Goal: Share content: Share content

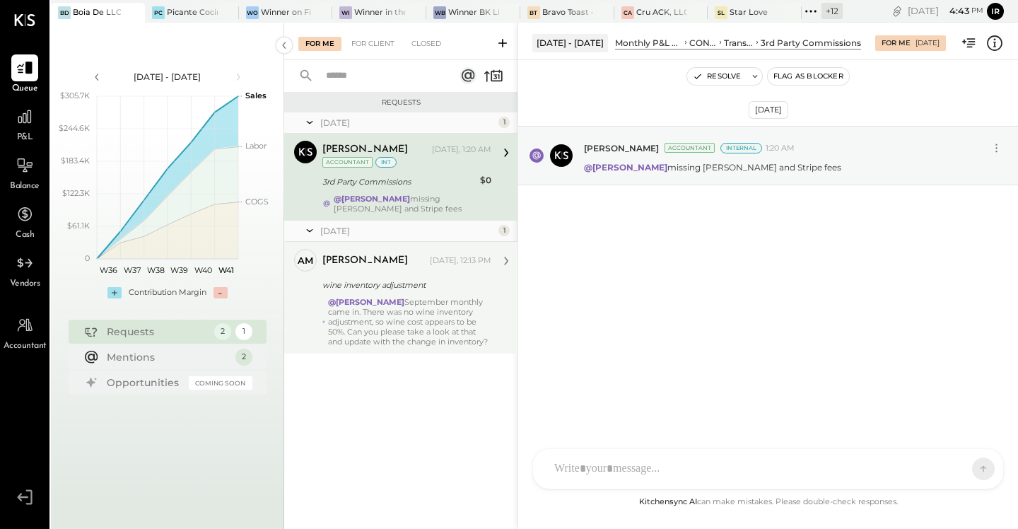
click at [399, 312] on div "@Irvin Rojas September monthly came in. There was no wine inventory adjustment,…" at bounding box center [409, 321] width 163 height 49
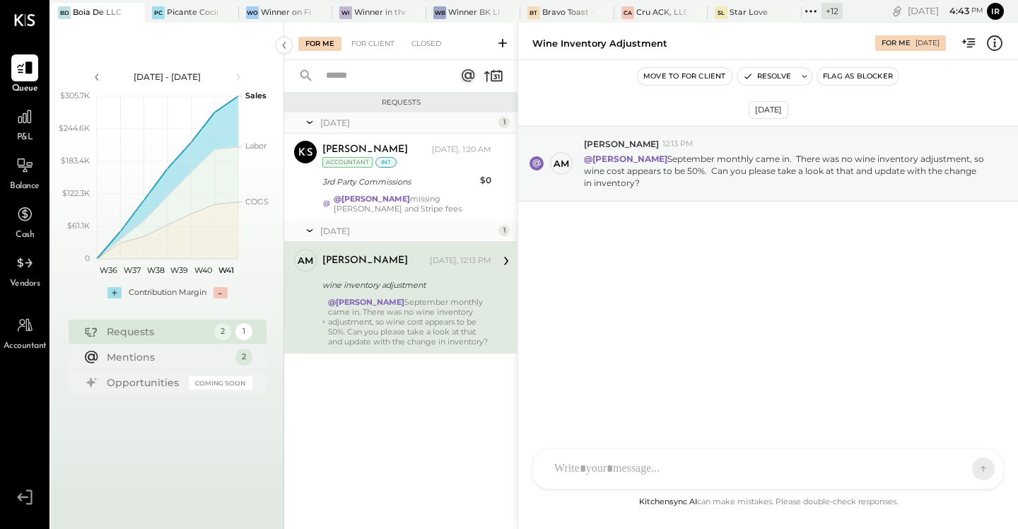
click at [809, 11] on icon at bounding box center [811, 11] width 18 height 18
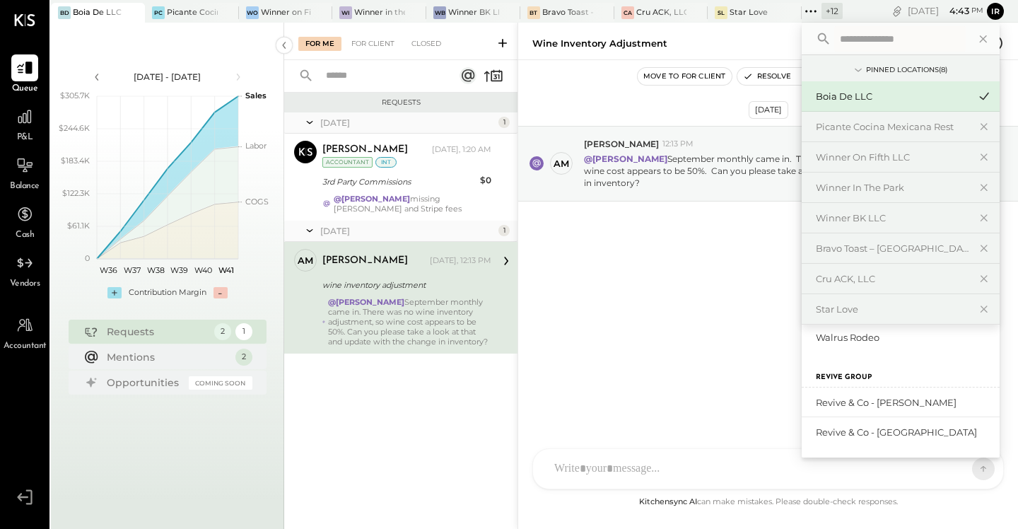
scroll to position [464, 0]
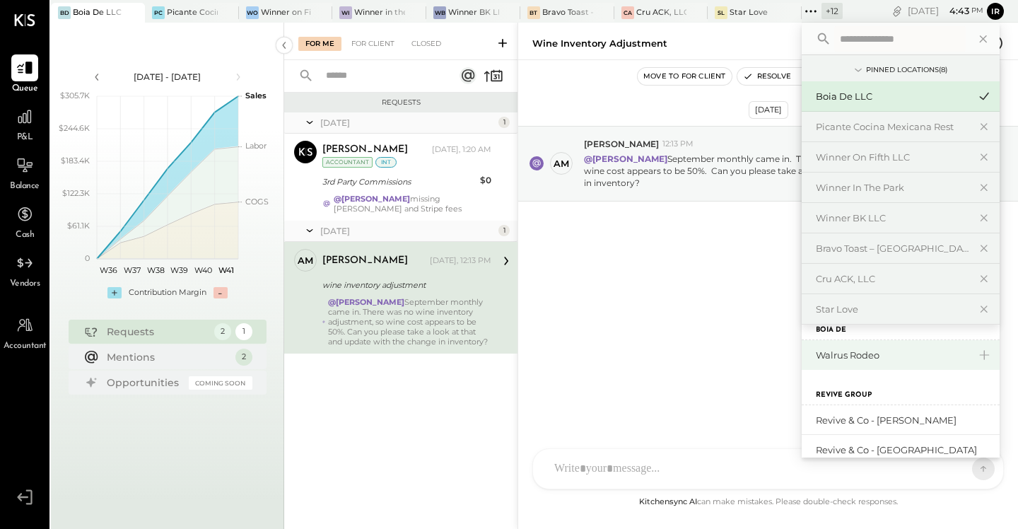
click at [860, 358] on div "Walrus Rodeo" at bounding box center [892, 355] width 153 height 13
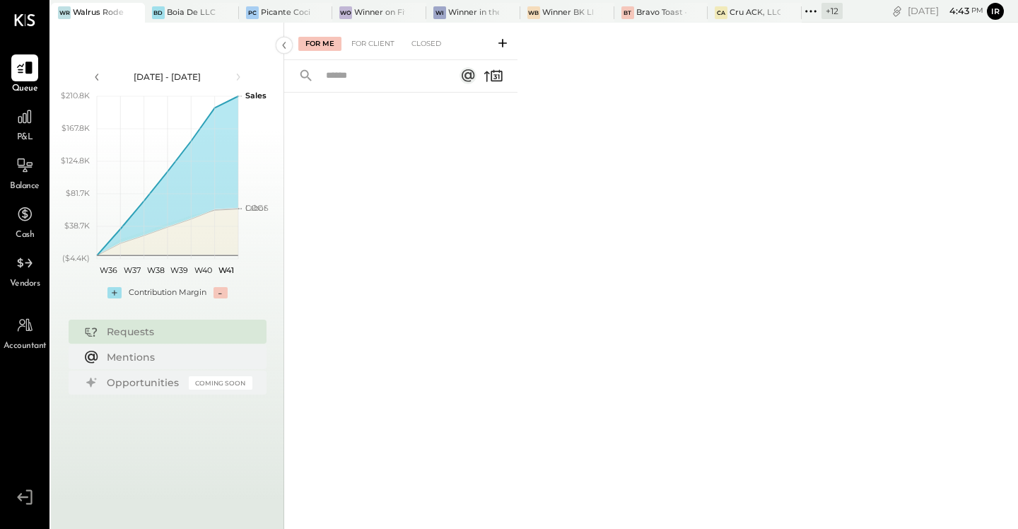
click at [505, 37] on icon at bounding box center [503, 43] width 14 height 14
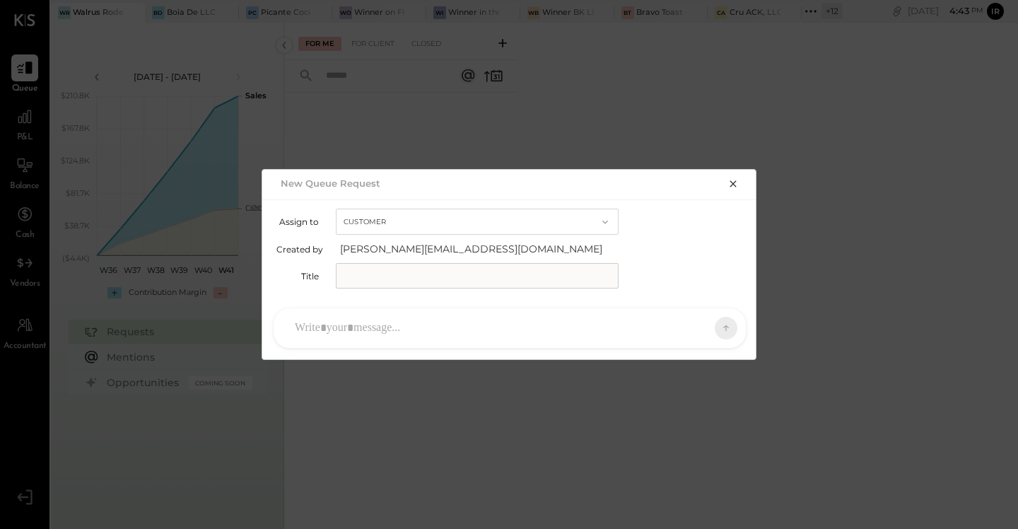
click at [416, 277] on input "text" at bounding box center [477, 275] width 283 height 25
type input "**********"
click at [356, 332] on div at bounding box center [497, 327] width 418 height 31
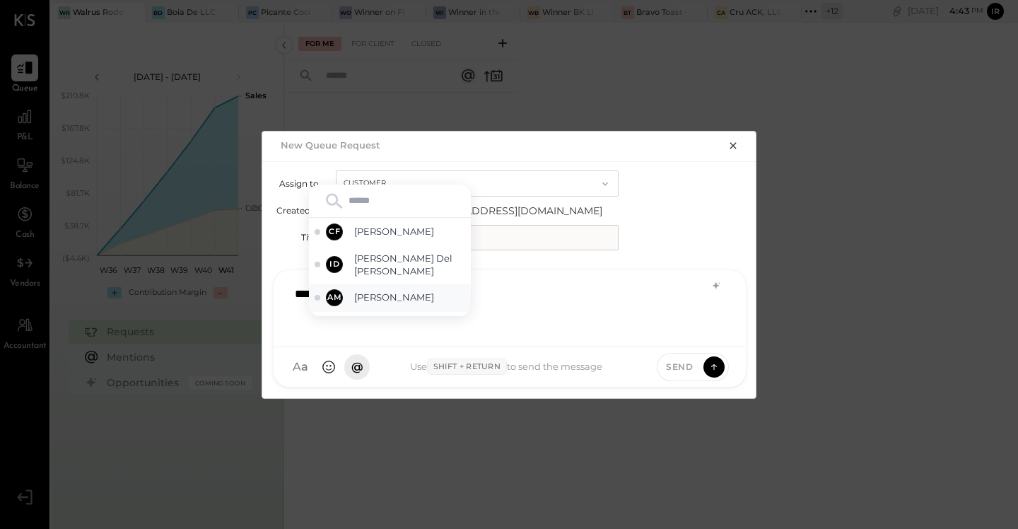
click at [389, 297] on span "[PERSON_NAME]" at bounding box center [409, 297] width 111 height 13
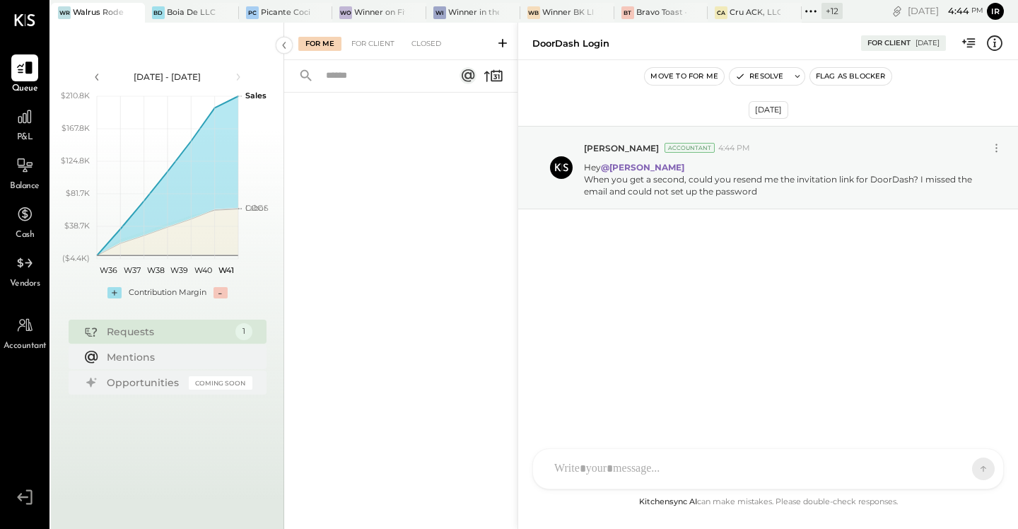
click at [855, 80] on button "Flag as Blocker" at bounding box center [850, 76] width 81 height 17
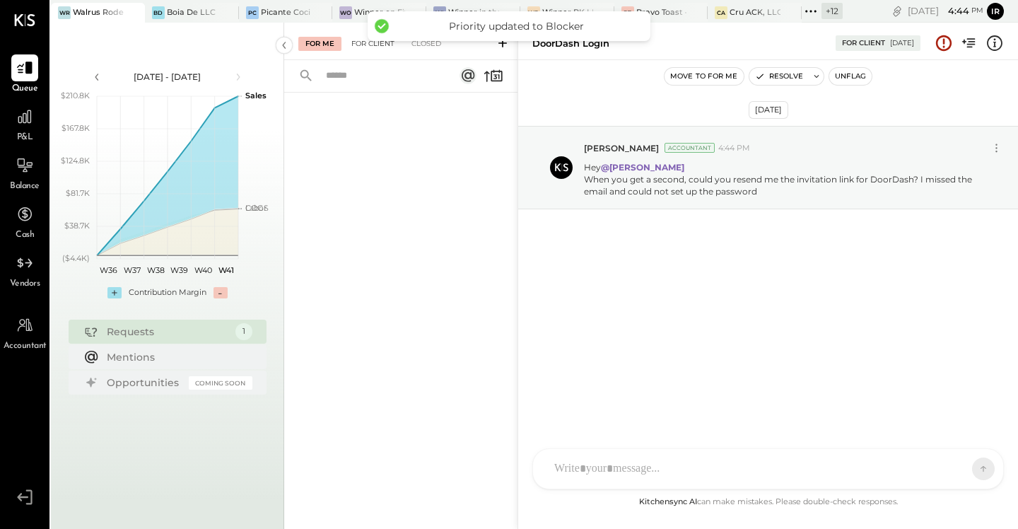
click at [368, 49] on div "For Client" at bounding box center [372, 44] width 57 height 14
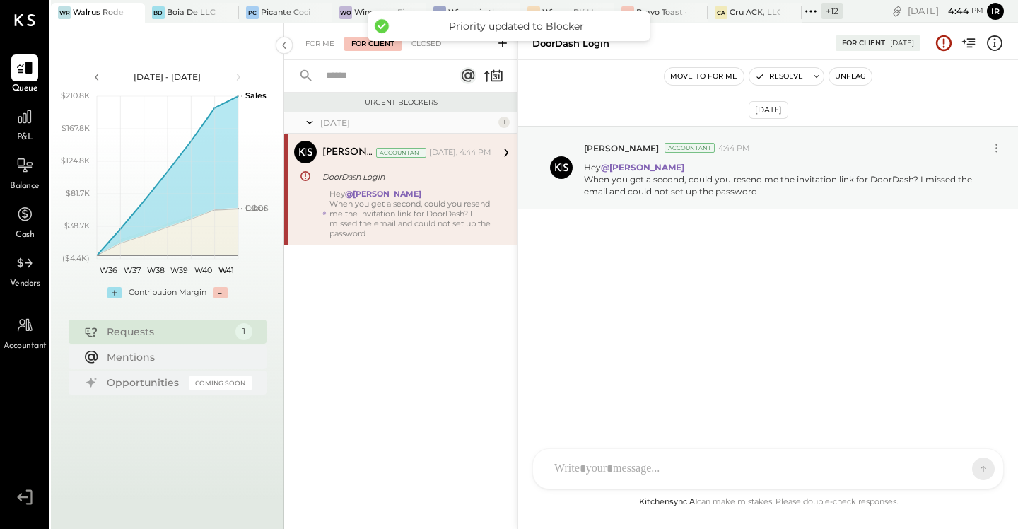
click at [415, 328] on div "Urgent Blockers Today 1 Irvin Rojas Accountant Irvin Rojas Accountant Today, 4:…" at bounding box center [400, 292] width 233 height 399
click at [503, 45] on icon at bounding box center [502, 43] width 8 height 8
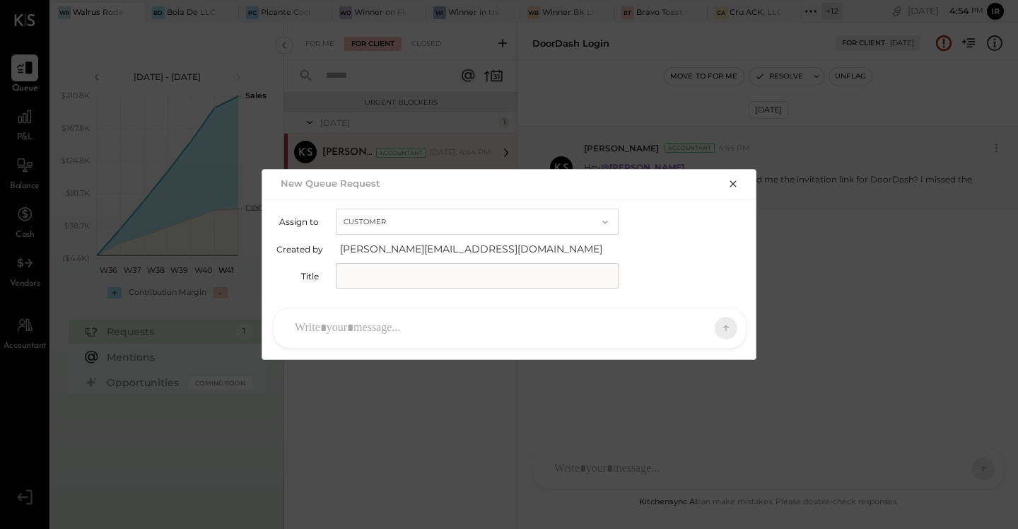
click at [410, 281] on input "text" at bounding box center [477, 275] width 283 height 25
type input "**********"
click at [332, 322] on div at bounding box center [497, 327] width 418 height 31
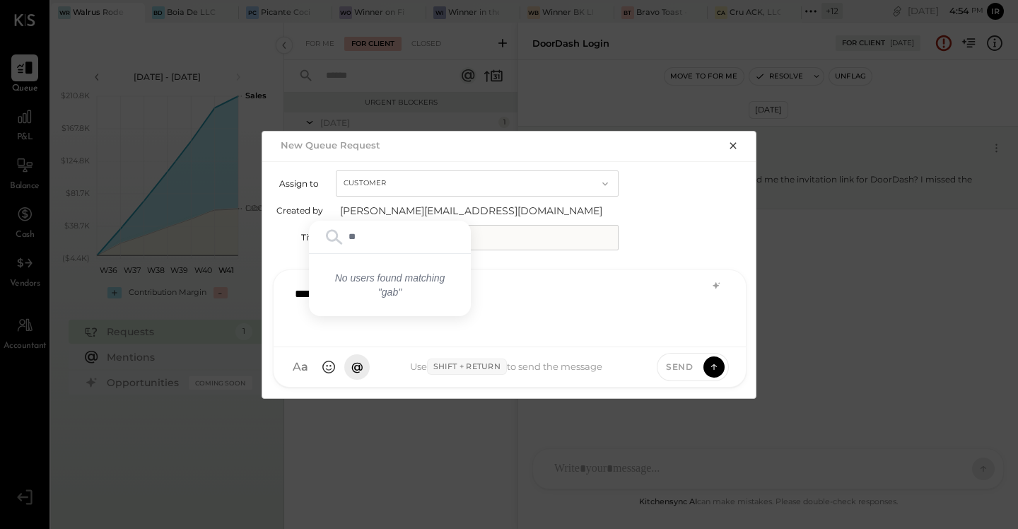
type input "*"
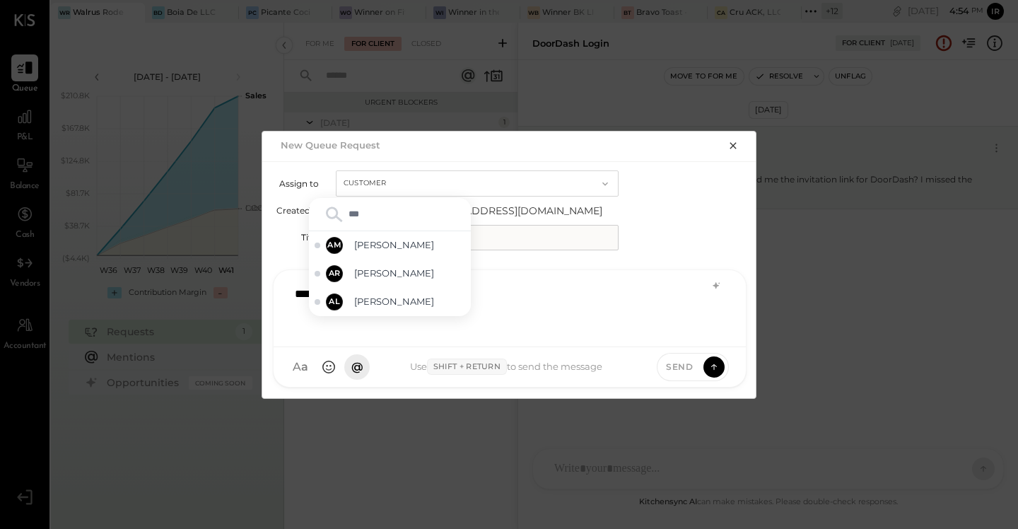
type input "****"
click at [735, 145] on icon "button" at bounding box center [732, 145] width 11 height 11
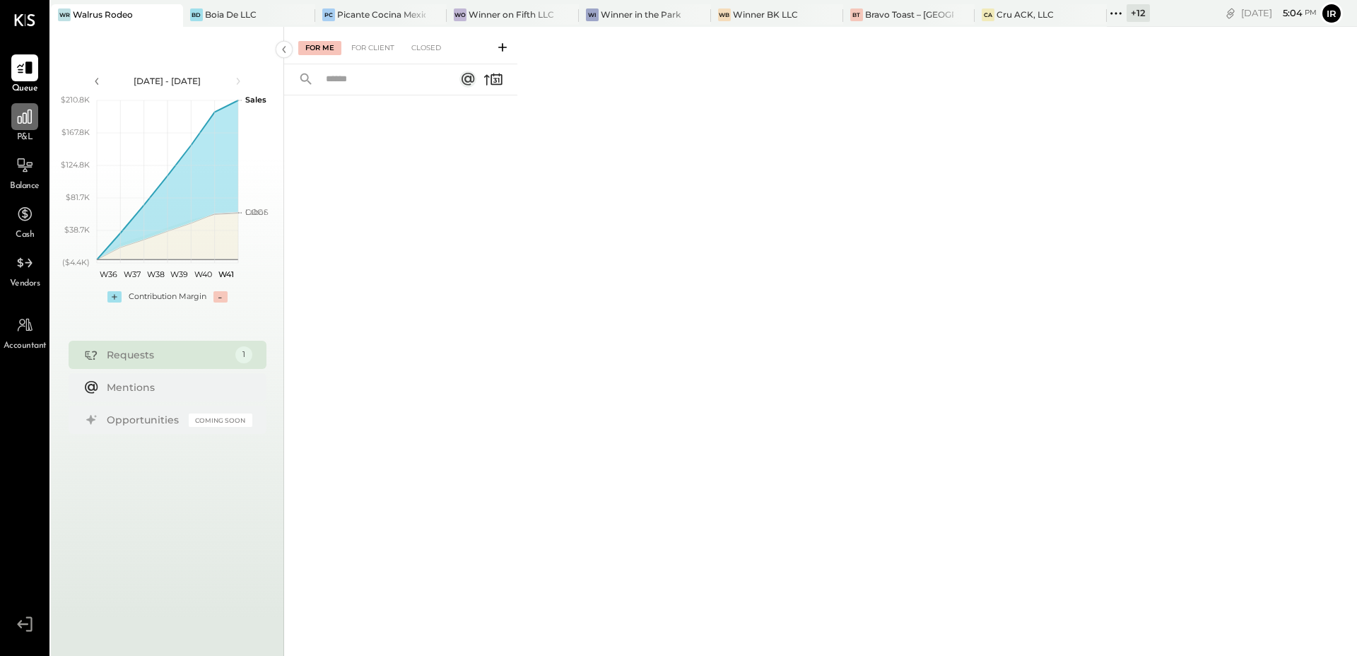
click at [18, 113] on icon at bounding box center [25, 116] width 18 height 18
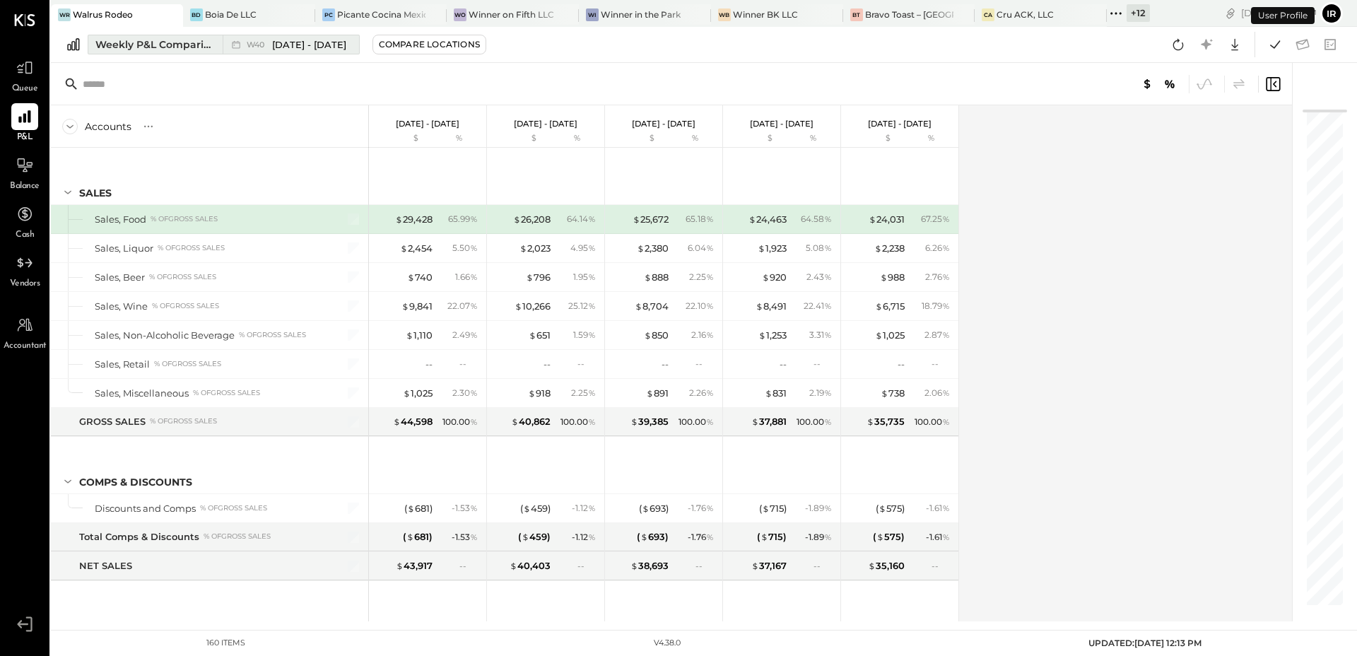
click at [209, 37] on div "Weekly P&L Comparison" at bounding box center [154, 44] width 119 height 14
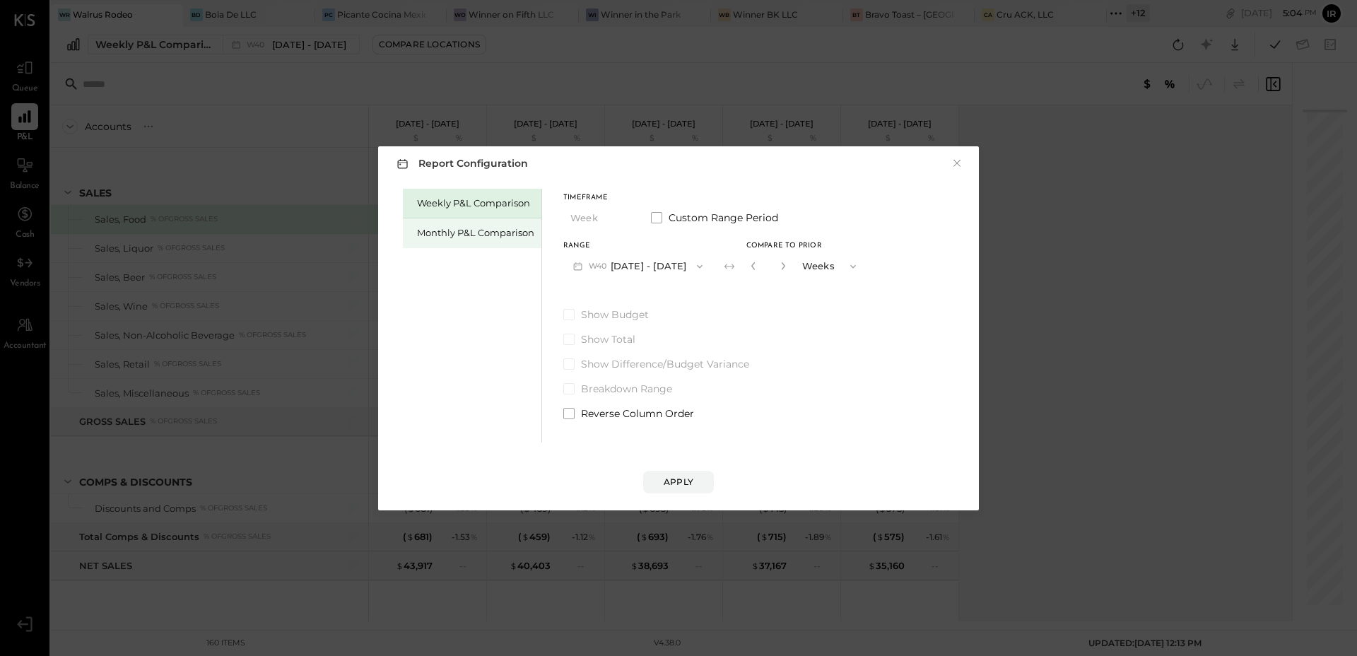
click at [443, 233] on div "Monthly P&L Comparison" at bounding box center [475, 232] width 117 height 13
click at [675, 267] on button "M10 [DATE] - [DATE]" at bounding box center [636, 266] width 147 height 26
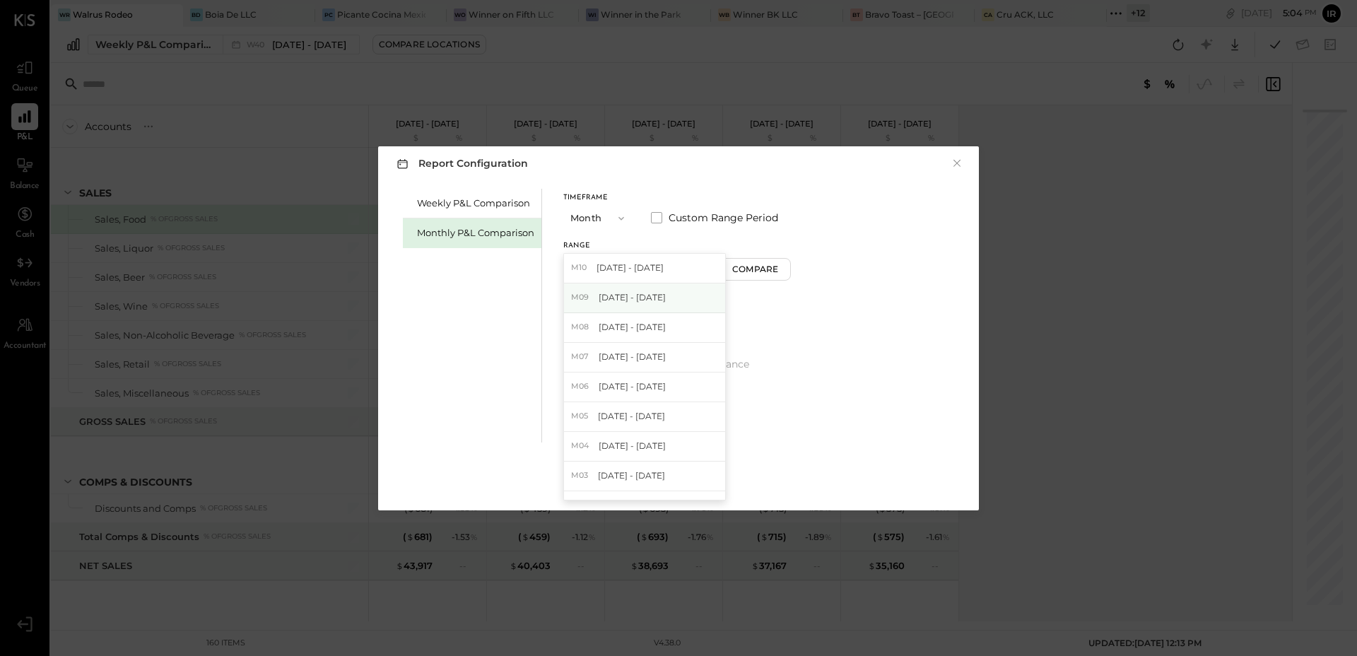
click at [658, 293] on span "[DATE] - [DATE]" at bounding box center [632, 297] width 67 height 12
click at [765, 271] on div "Compare" at bounding box center [757, 269] width 46 height 12
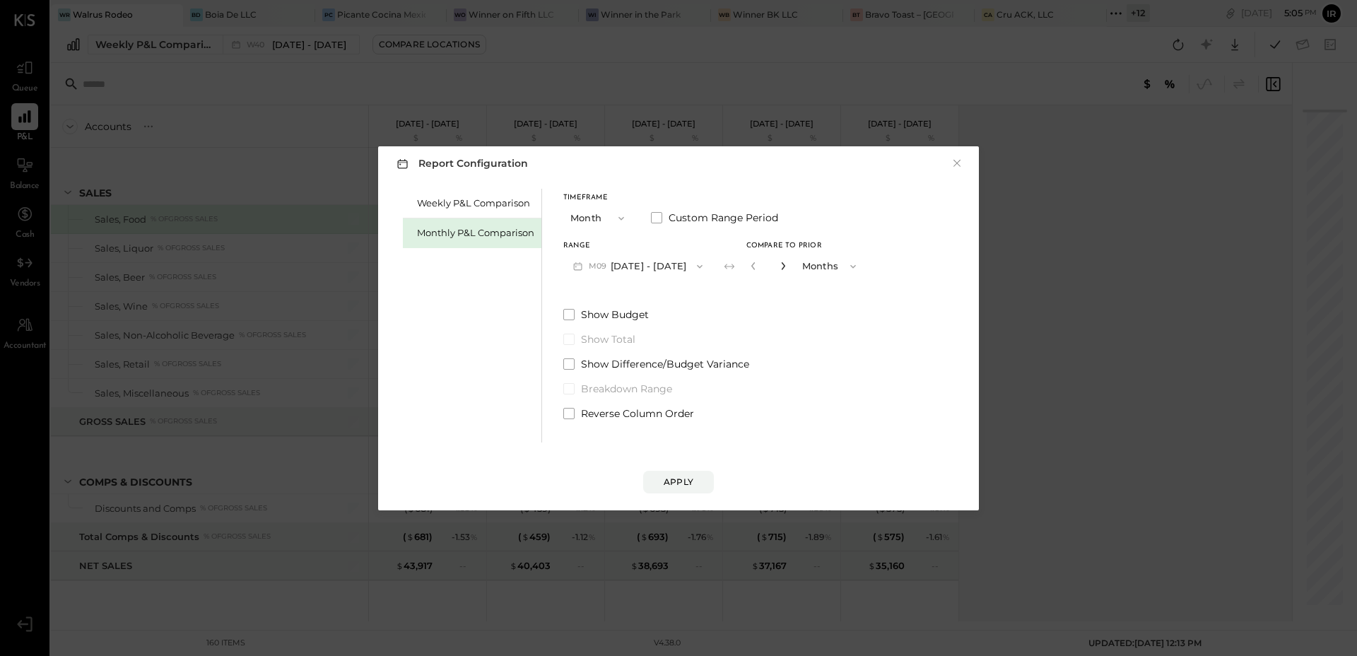
click at [779, 264] on icon "button" at bounding box center [783, 266] width 8 height 8
click at [781, 267] on icon "button" at bounding box center [783, 266] width 4 height 8
type input "*"
click at [674, 474] on button "Apply" at bounding box center [678, 482] width 71 height 23
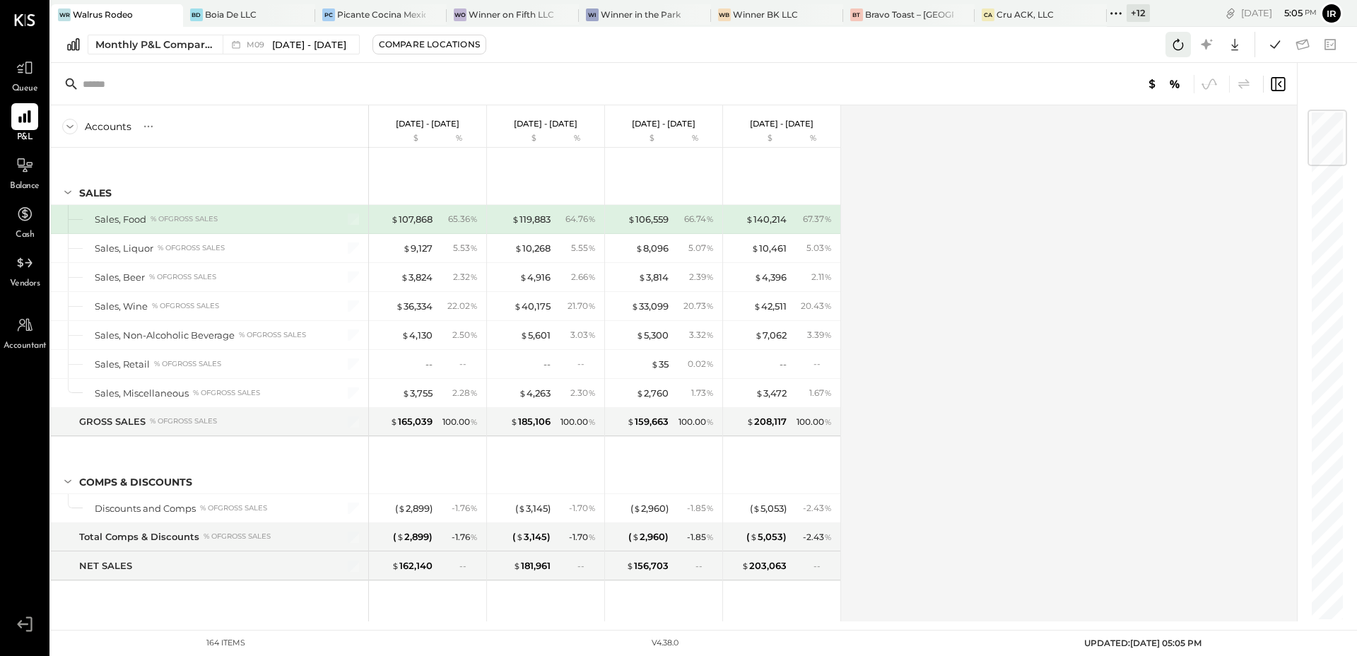
click at [1181, 43] on icon at bounding box center [1178, 44] width 18 height 18
click at [1276, 45] on icon at bounding box center [1275, 44] width 10 height 8
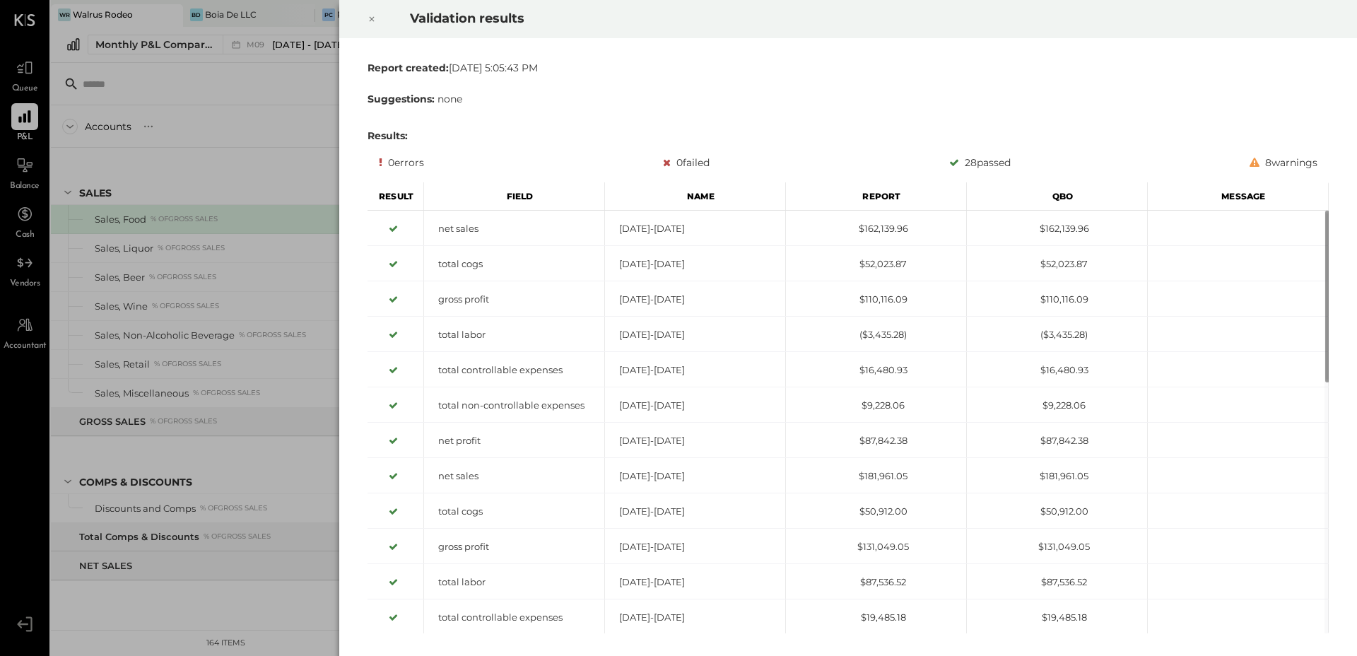
click at [370, 17] on icon at bounding box center [372, 19] width 8 height 17
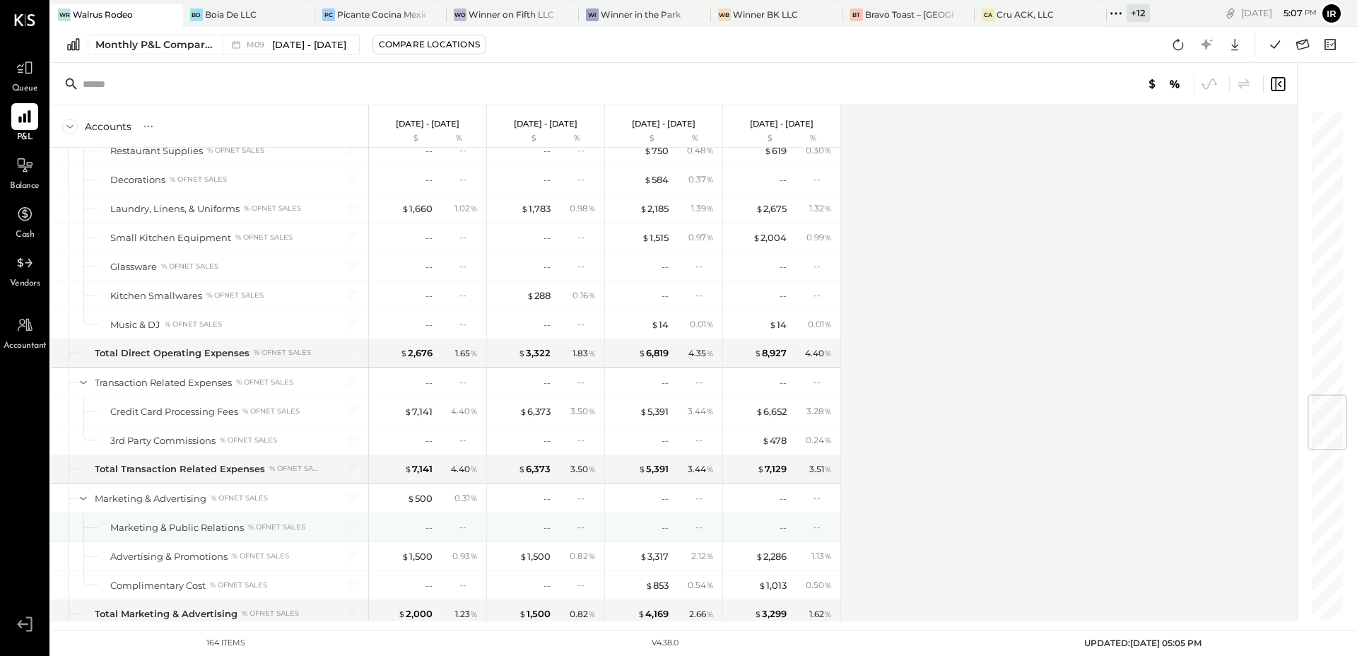
scroll to position [2394, 0]
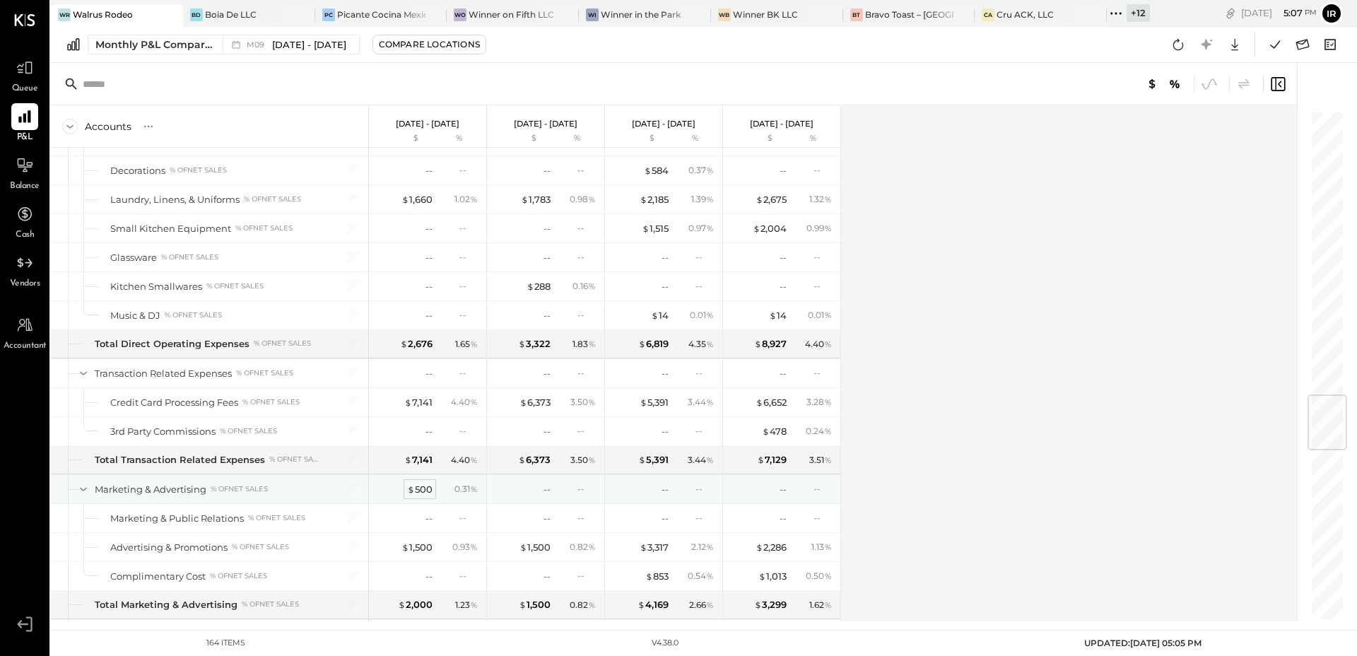
click at [429, 491] on div "$ 500" at bounding box center [419, 489] width 25 height 13
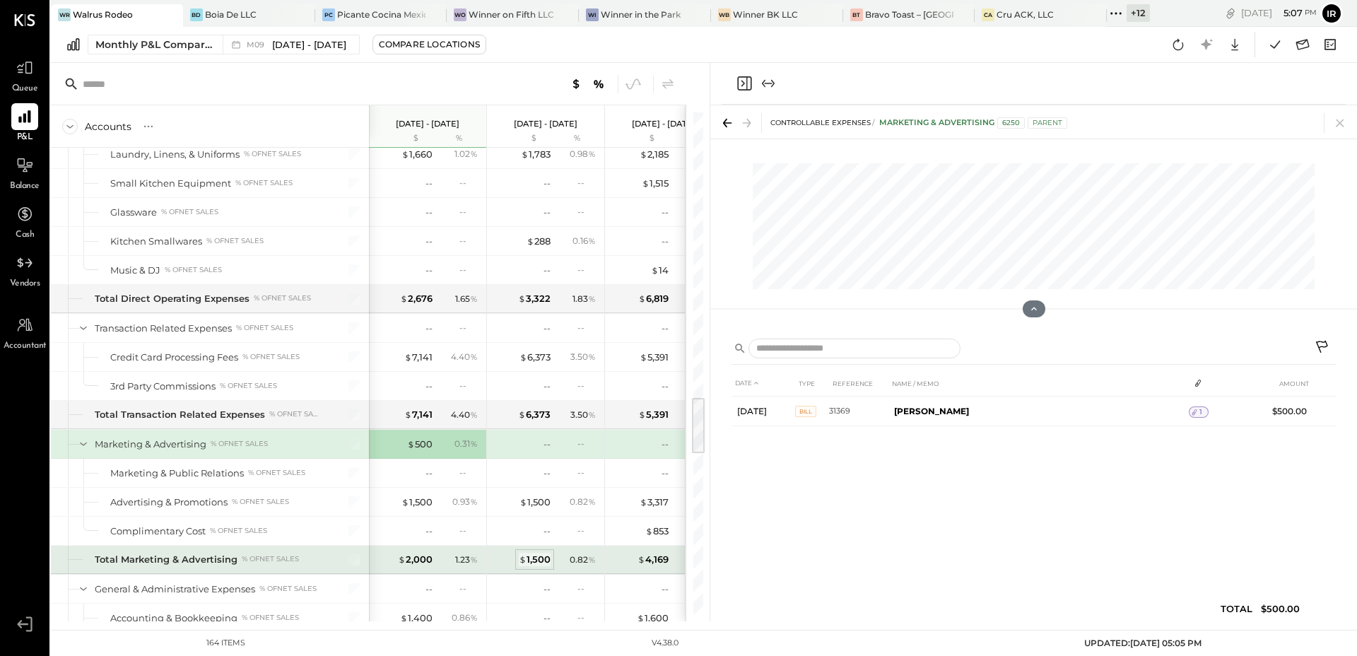
scroll to position [2448, 0]
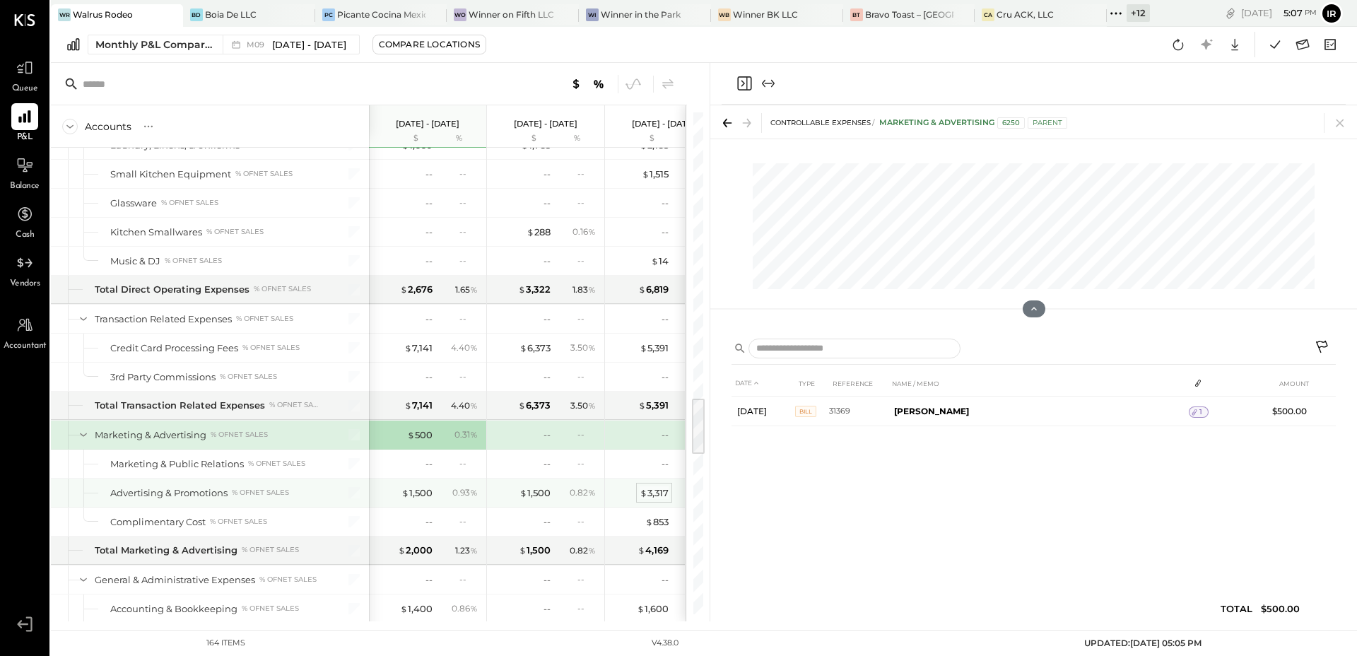
click at [664, 490] on div "$ 3,317" at bounding box center [654, 492] width 29 height 13
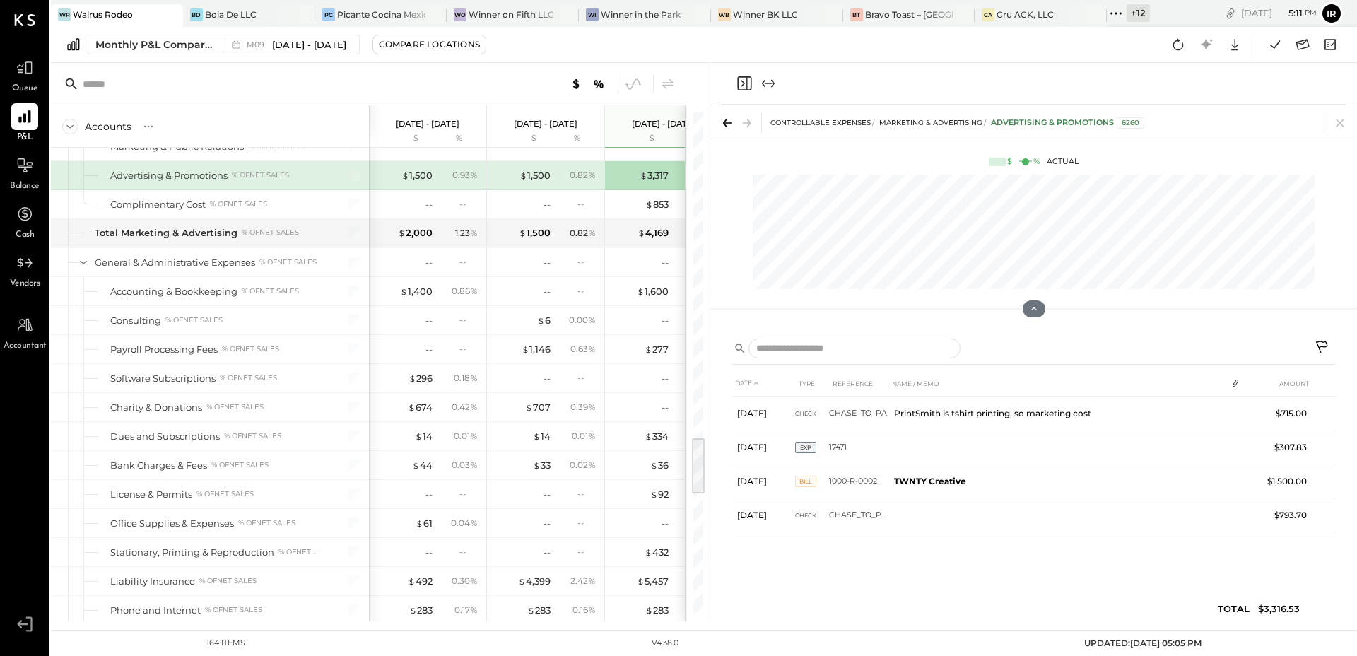
scroll to position [2975, 0]
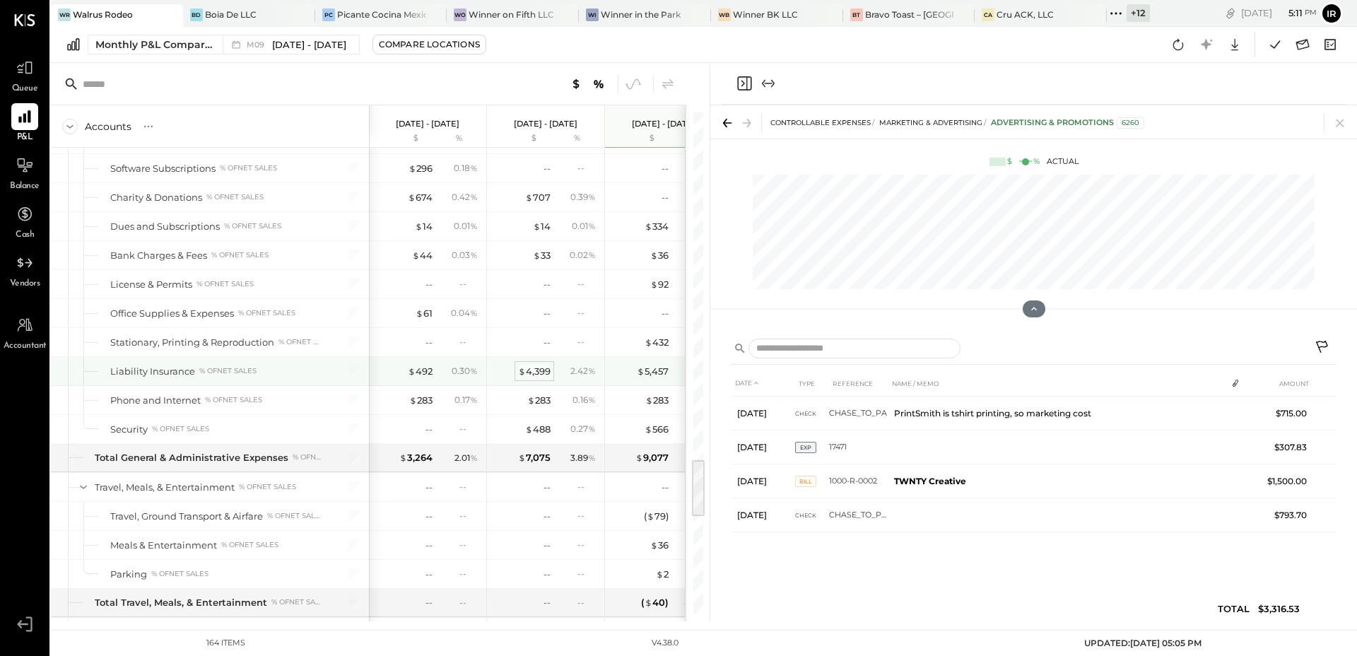
click at [533, 366] on div "$ 4,399" at bounding box center [534, 371] width 33 height 13
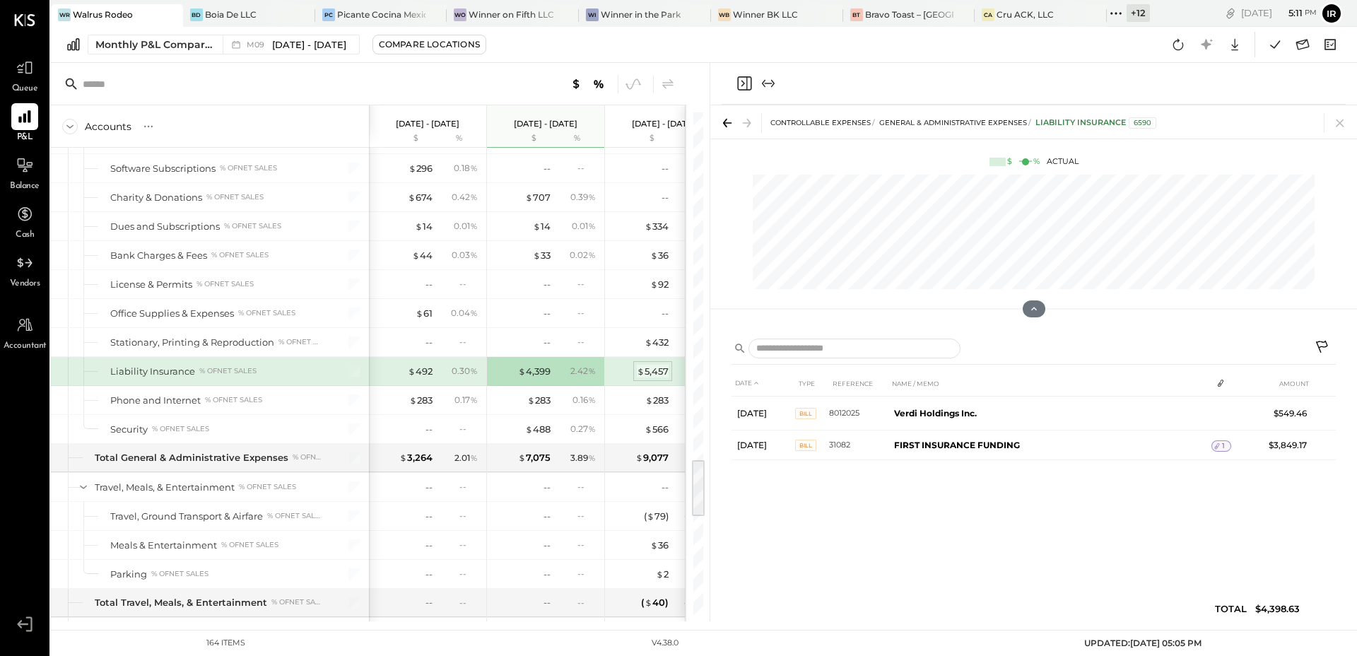
click at [655, 375] on div "$ 5,457" at bounding box center [653, 371] width 32 height 13
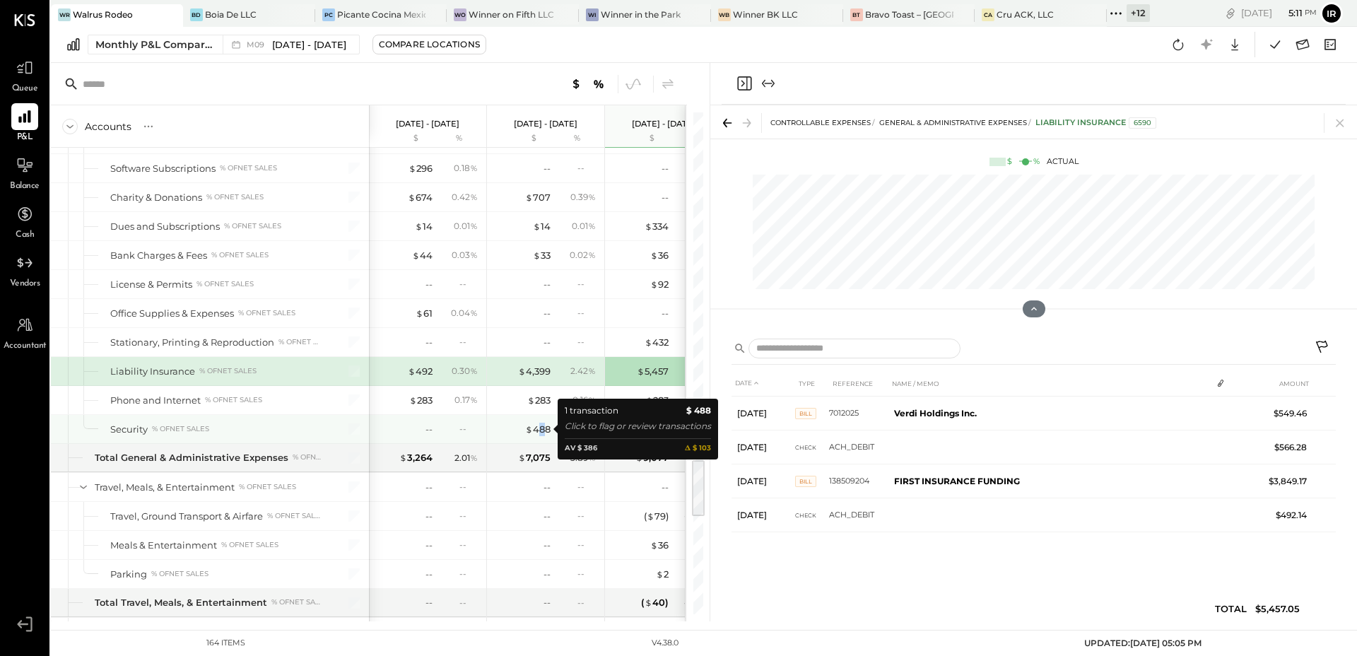
click at [543, 432] on div "$ 488" at bounding box center [537, 429] width 25 height 13
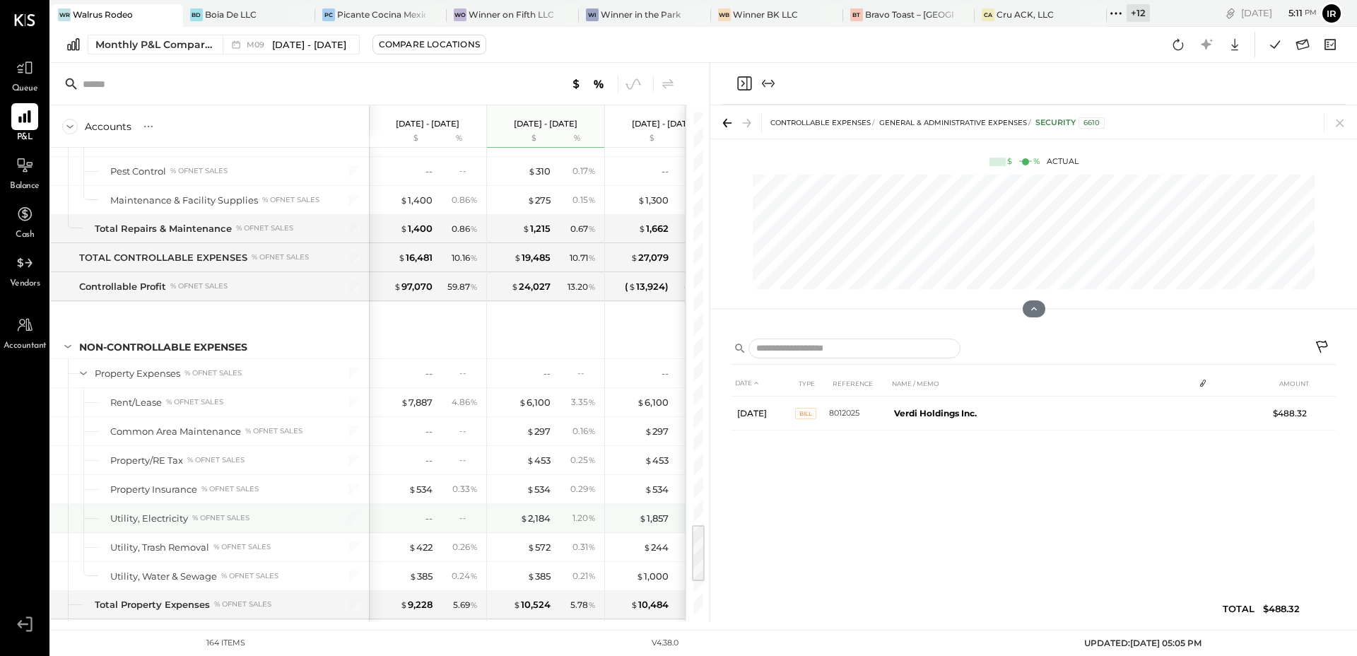
scroll to position [3541, 0]
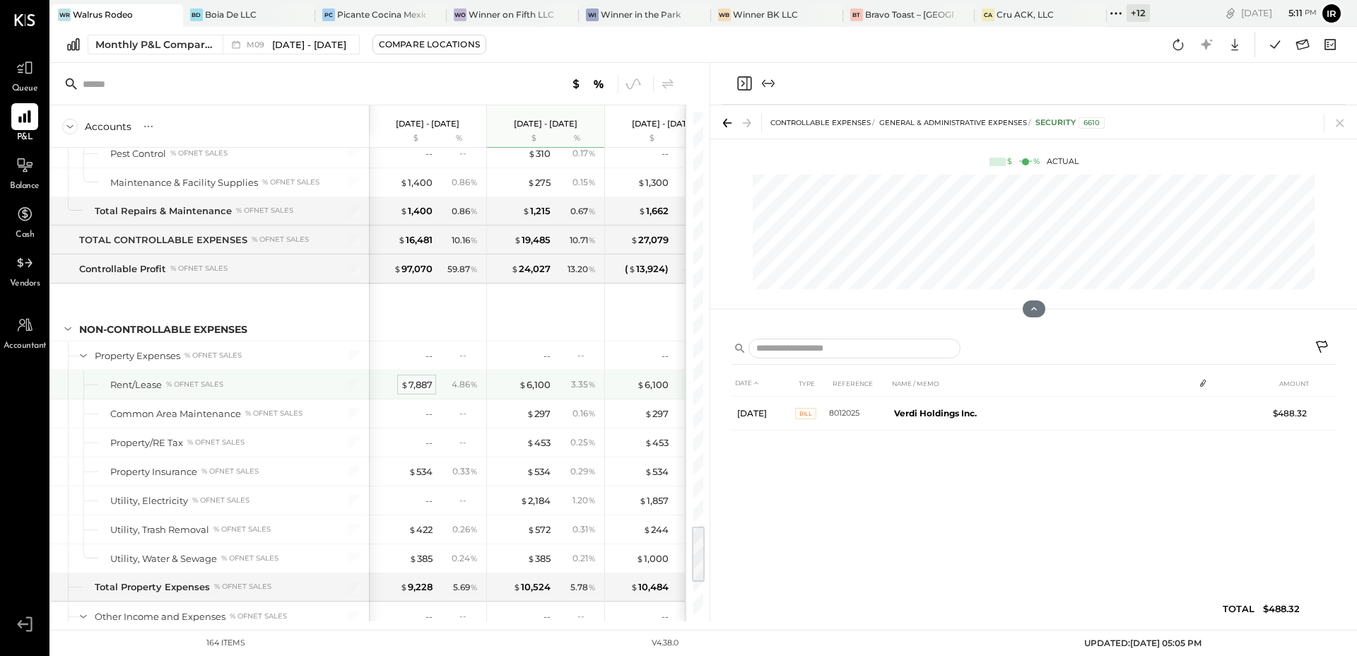
click at [429, 386] on div "$ 7,887" at bounding box center [417, 384] width 32 height 13
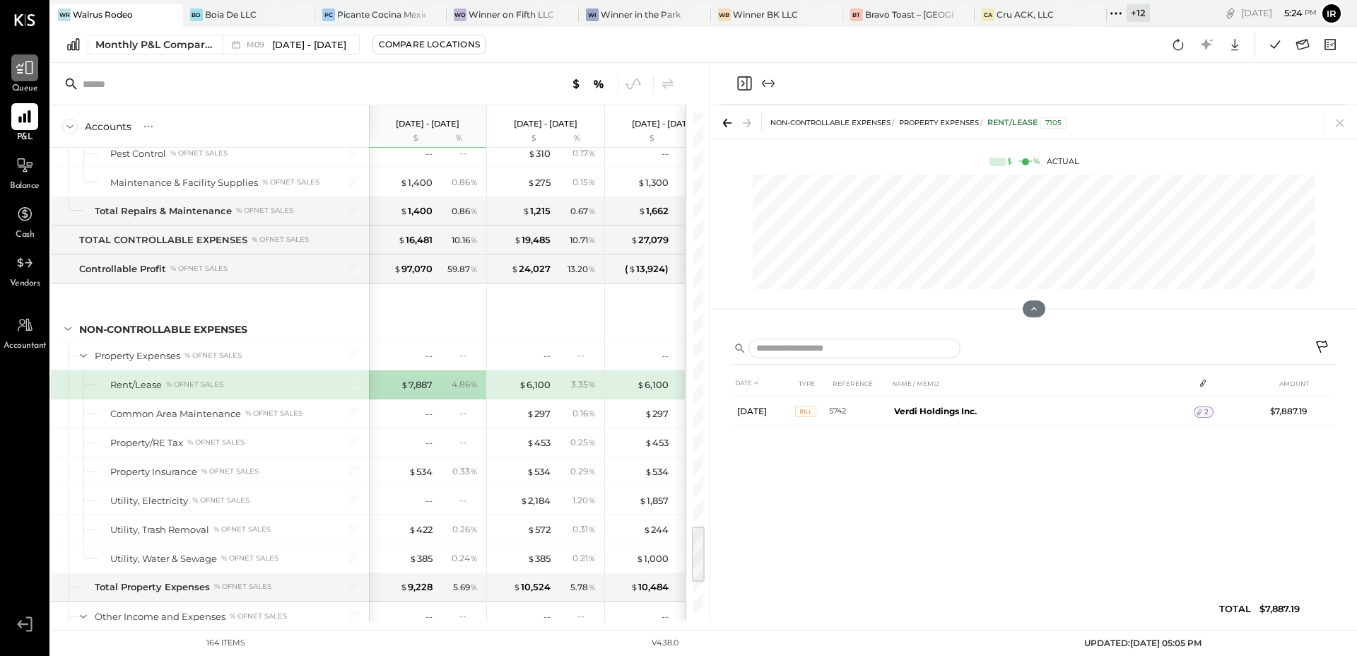
click at [11, 66] on div at bounding box center [24, 67] width 27 height 27
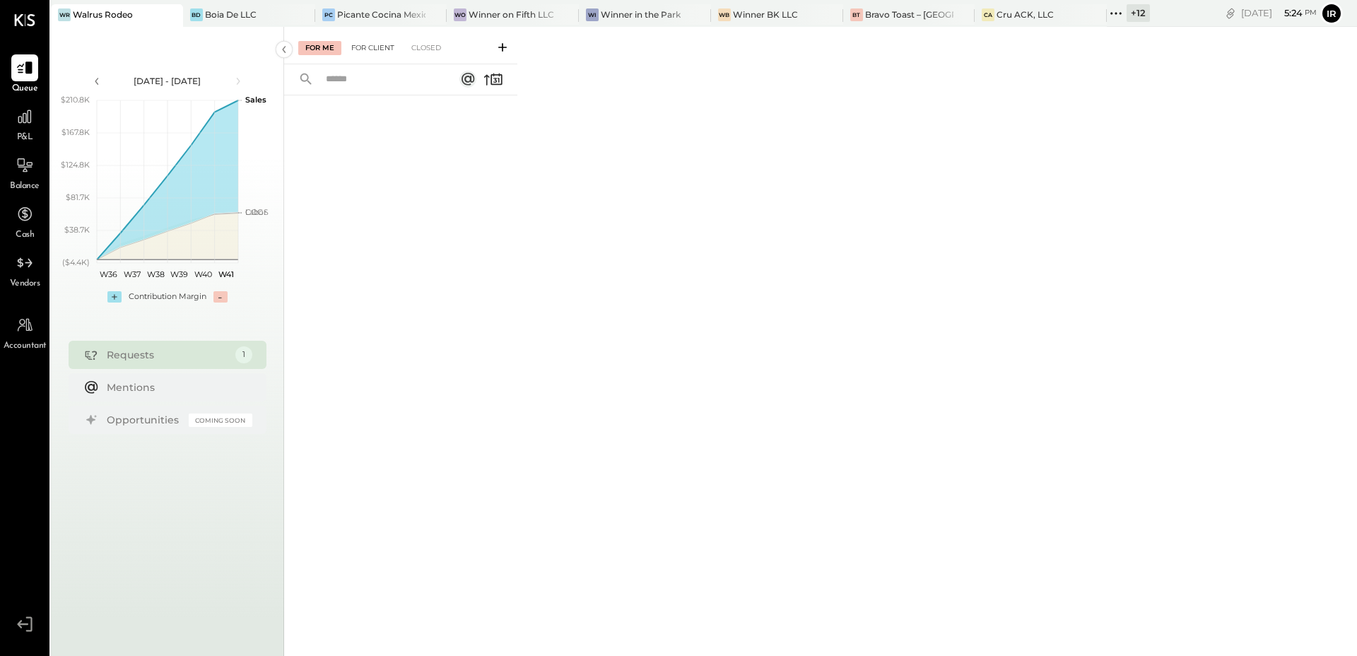
click at [370, 45] on div "For Client" at bounding box center [372, 48] width 57 height 14
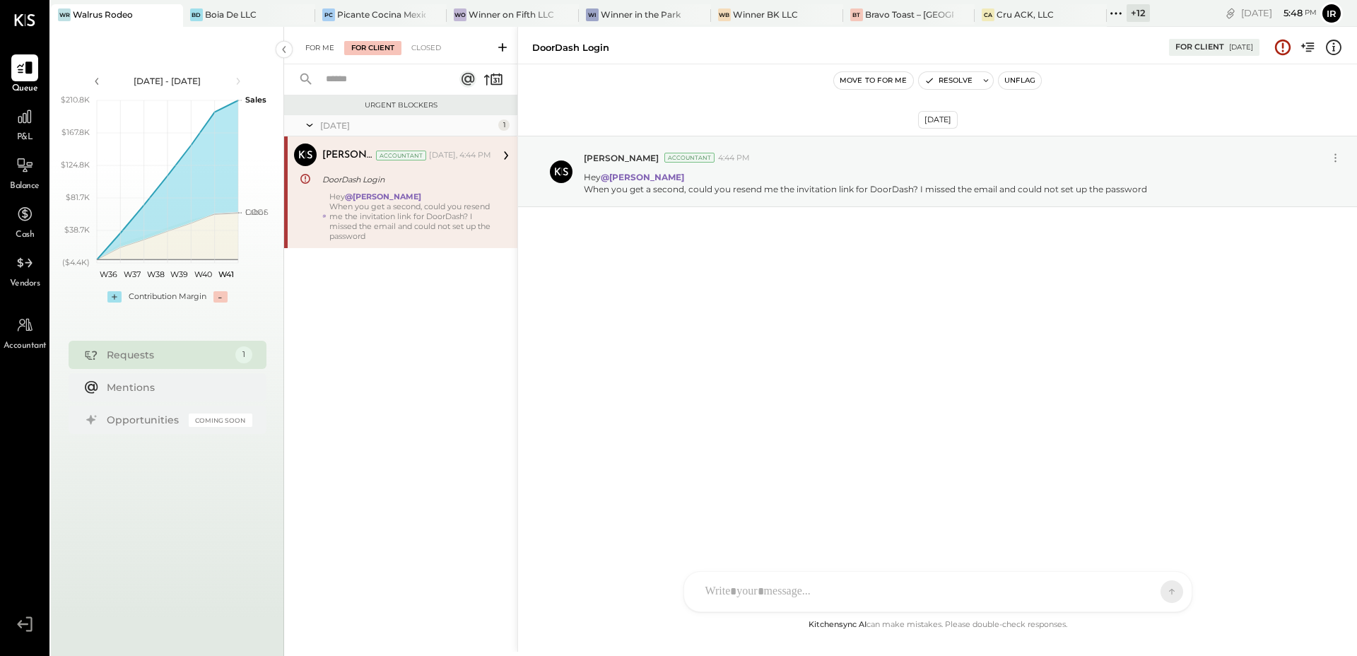
click at [310, 44] on div "For Me" at bounding box center [319, 48] width 43 height 14
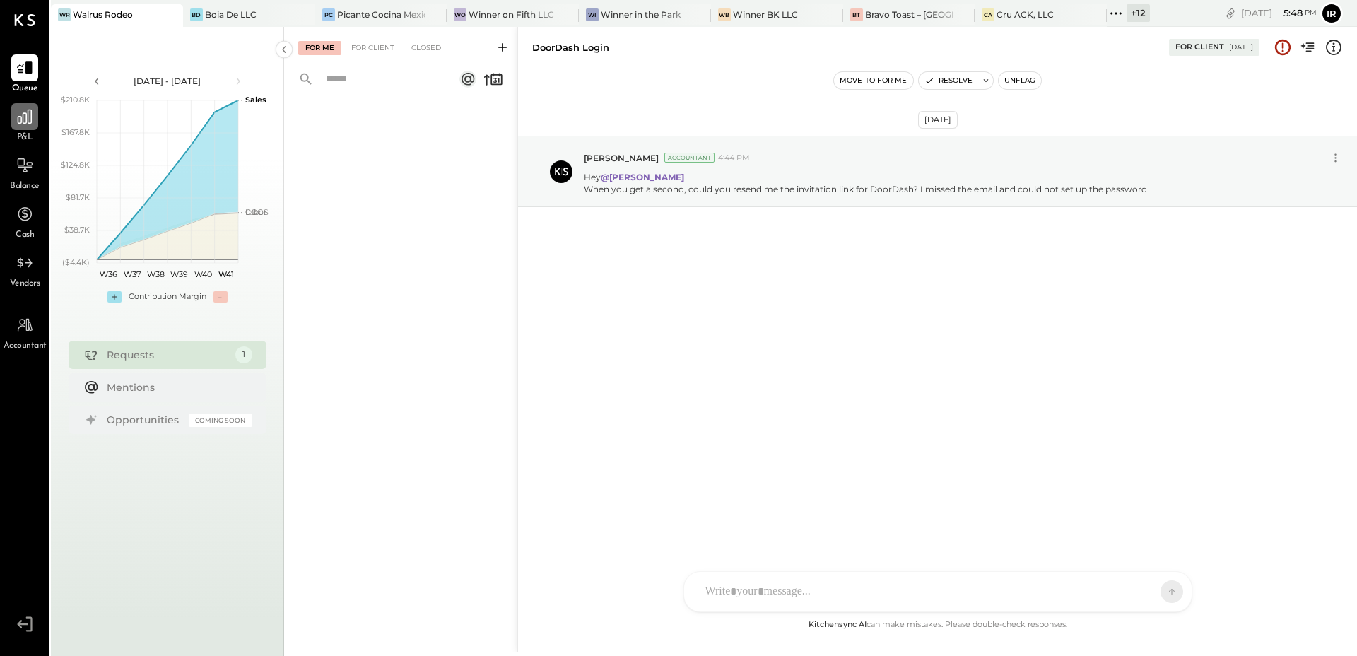
click at [25, 114] on icon at bounding box center [25, 116] width 18 height 18
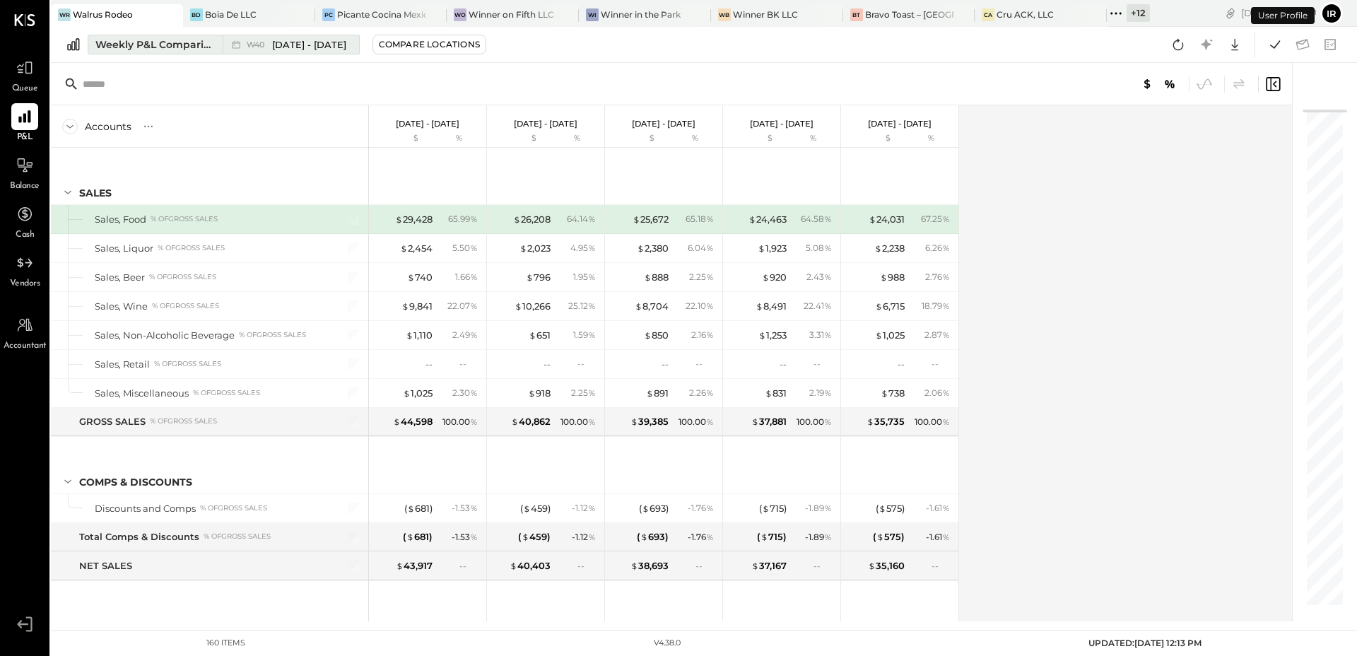
click at [180, 42] on div "Weekly P&L Comparison" at bounding box center [154, 44] width 119 height 14
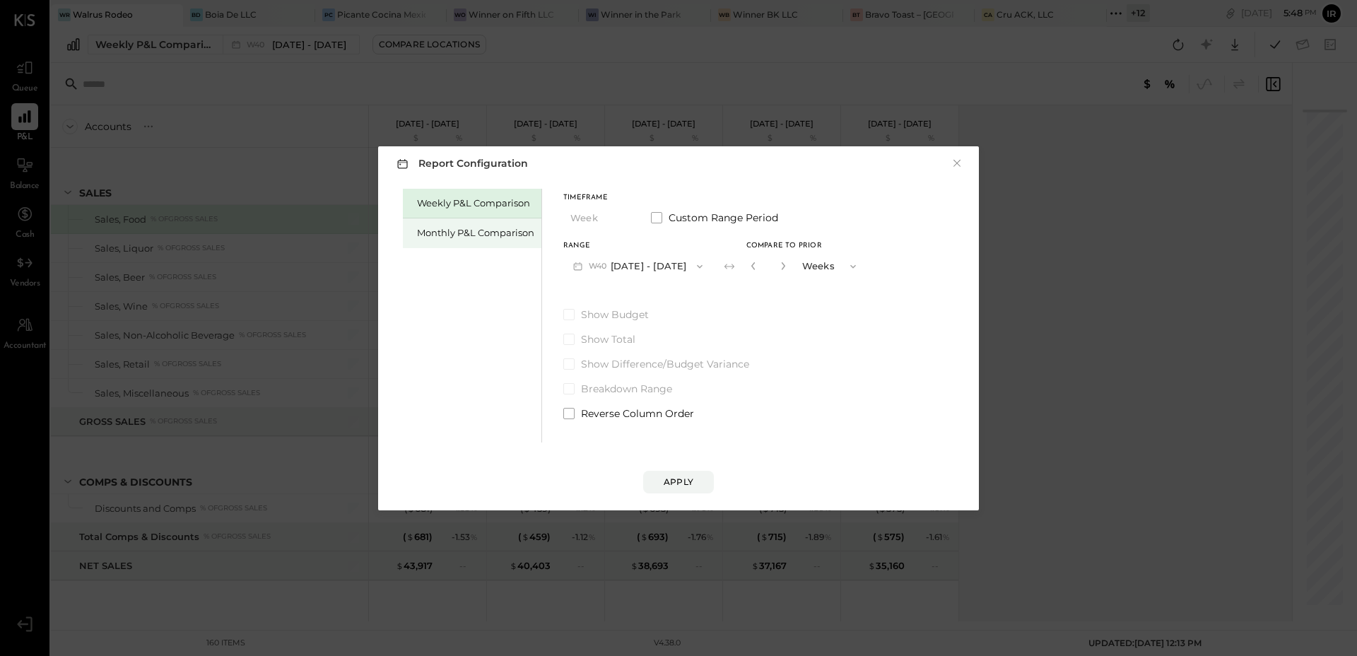
click at [424, 237] on div "Monthly P&L Comparison" at bounding box center [475, 232] width 117 height 13
click at [620, 264] on button "M10 [DATE] - [DATE]" at bounding box center [636, 266] width 147 height 26
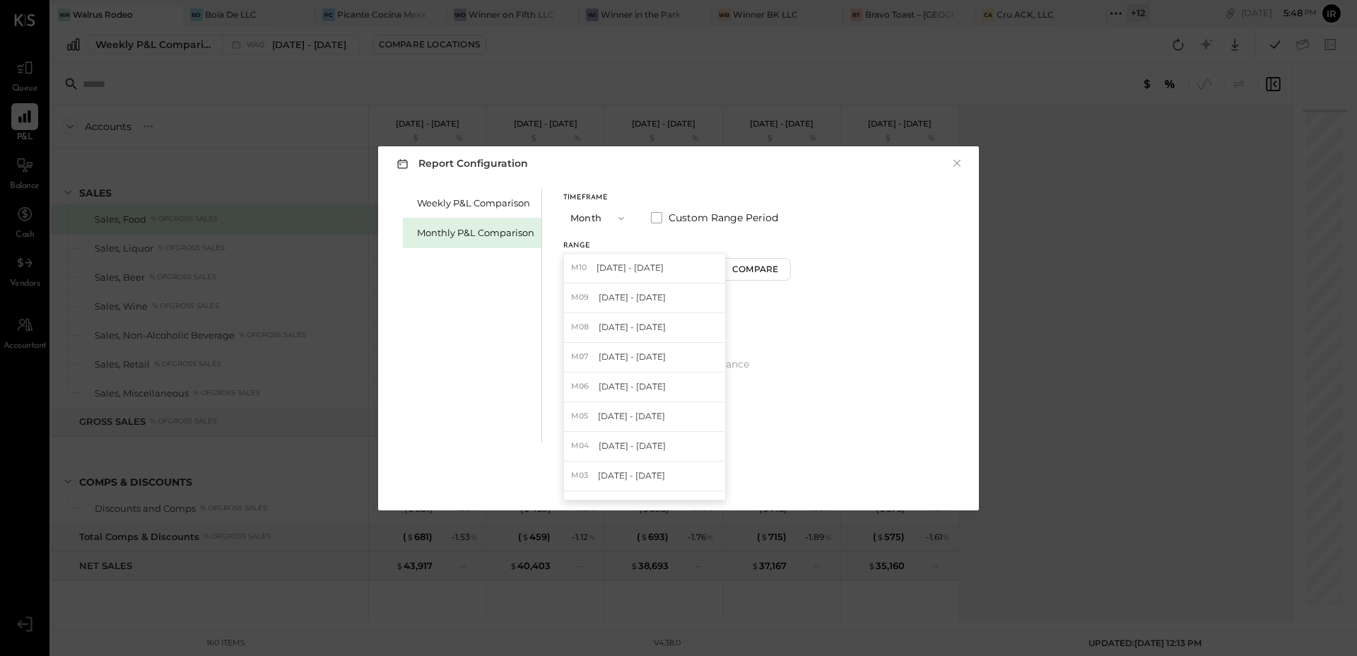
drag, startPoint x: 637, startPoint y: 295, endPoint x: 651, endPoint y: 291, distance: 14.6
click at [637, 295] on span "[DATE] - [DATE]" at bounding box center [632, 297] width 67 height 12
click at [715, 276] on div "Range M09 [DATE] - [DATE] Compare" at bounding box center [678, 260] width 230 height 37
click at [735, 273] on div "Compare" at bounding box center [757, 269] width 46 height 12
click at [778, 270] on button "button" at bounding box center [783, 266] width 11 height 16
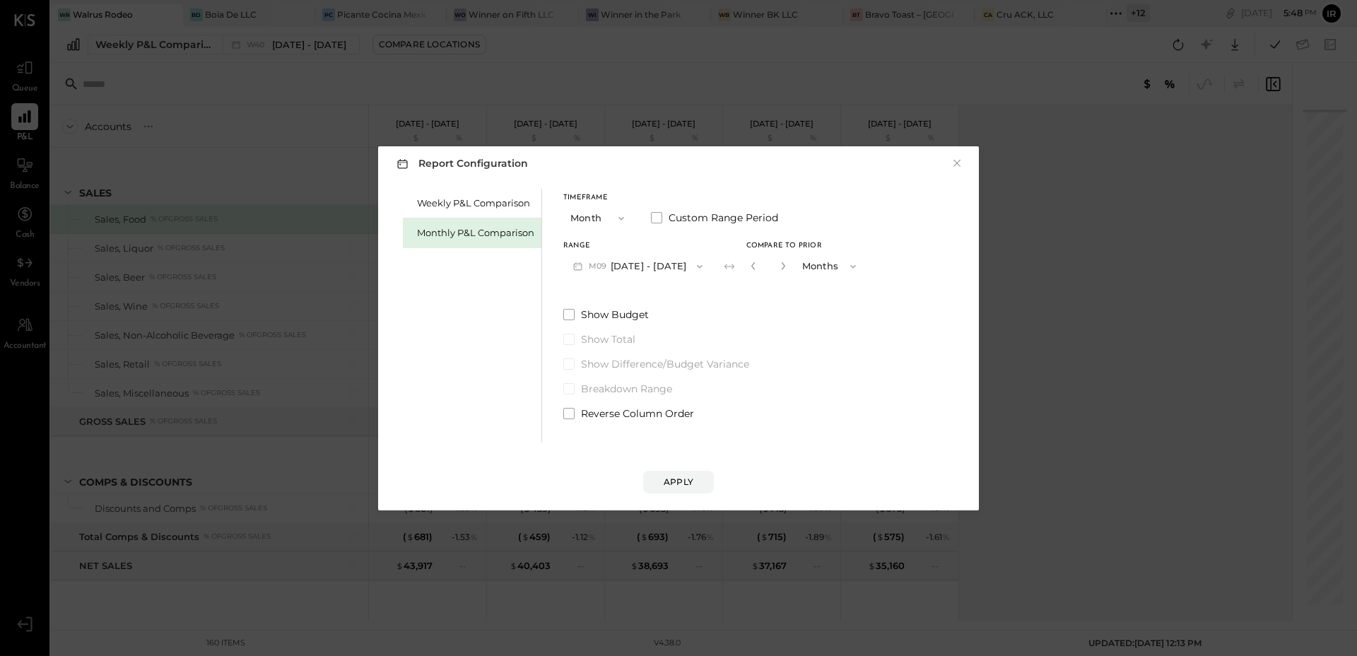
click at [778, 269] on button "button" at bounding box center [783, 266] width 11 height 16
type input "*"
click at [678, 474] on button "Apply" at bounding box center [678, 482] width 71 height 23
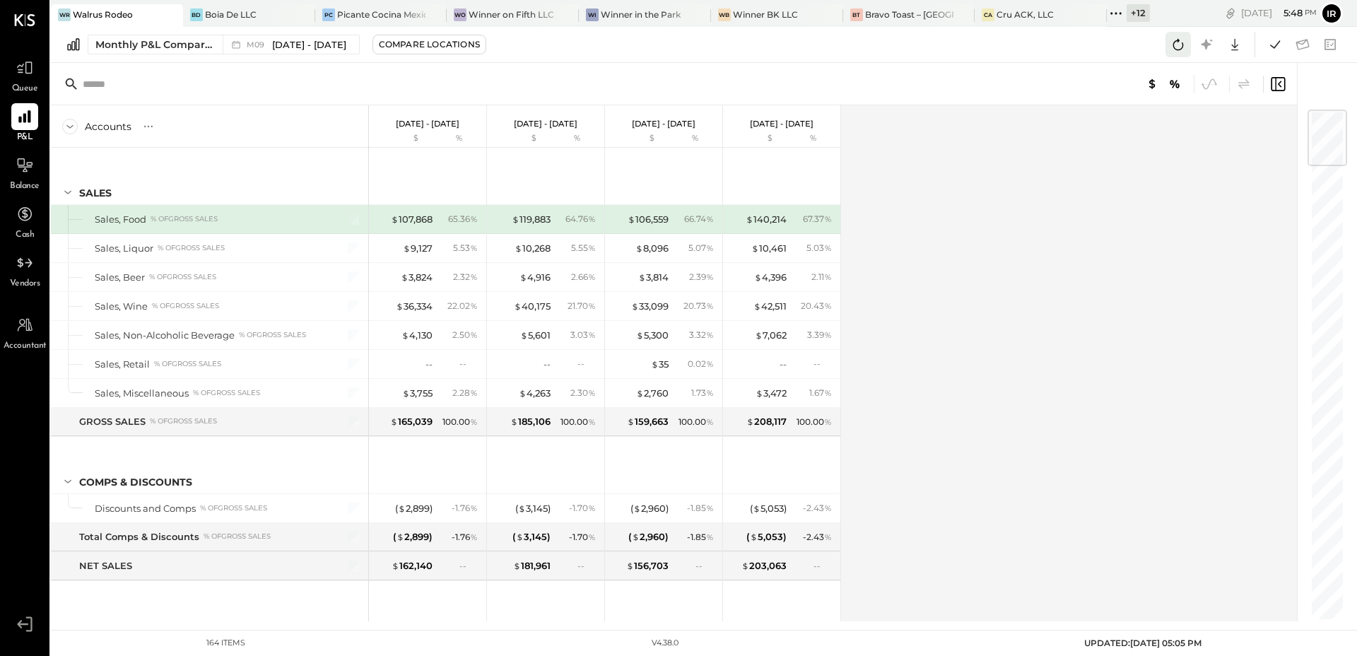
click at [1174, 45] on icon at bounding box center [1178, 44] width 18 height 18
click at [1275, 47] on icon at bounding box center [1275, 44] width 10 height 8
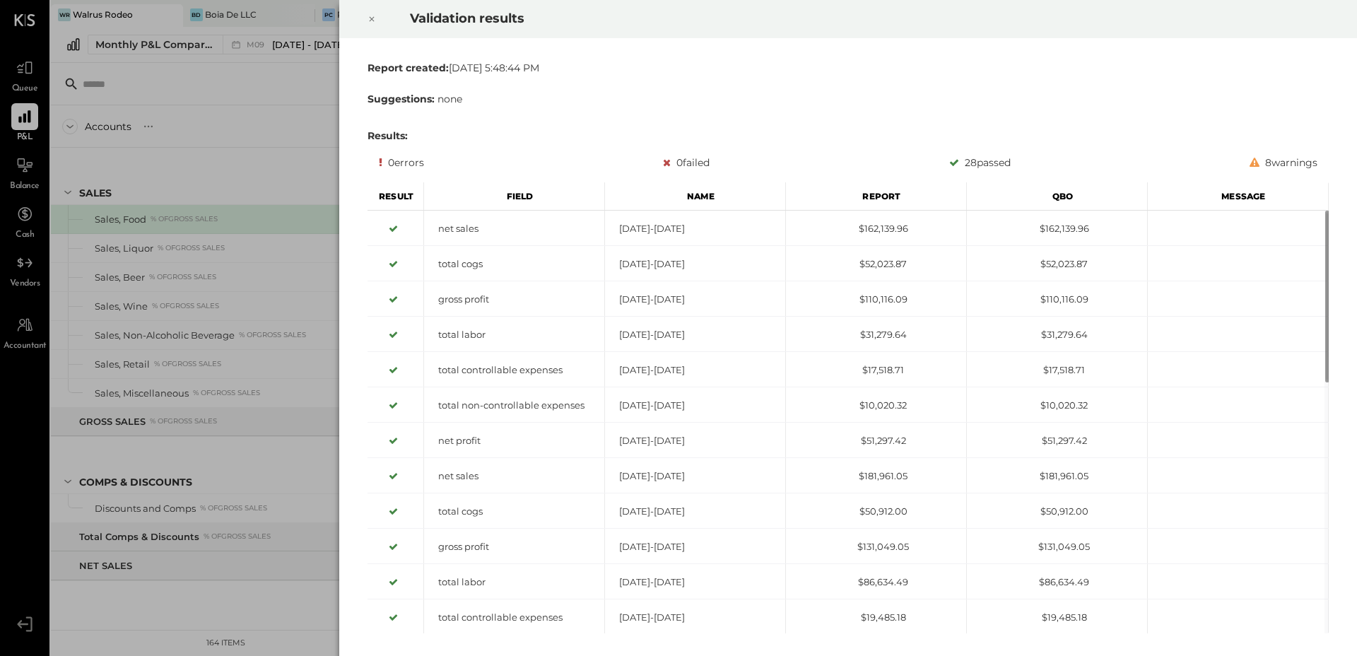
click at [364, 13] on div at bounding box center [371, 19] width 31 height 40
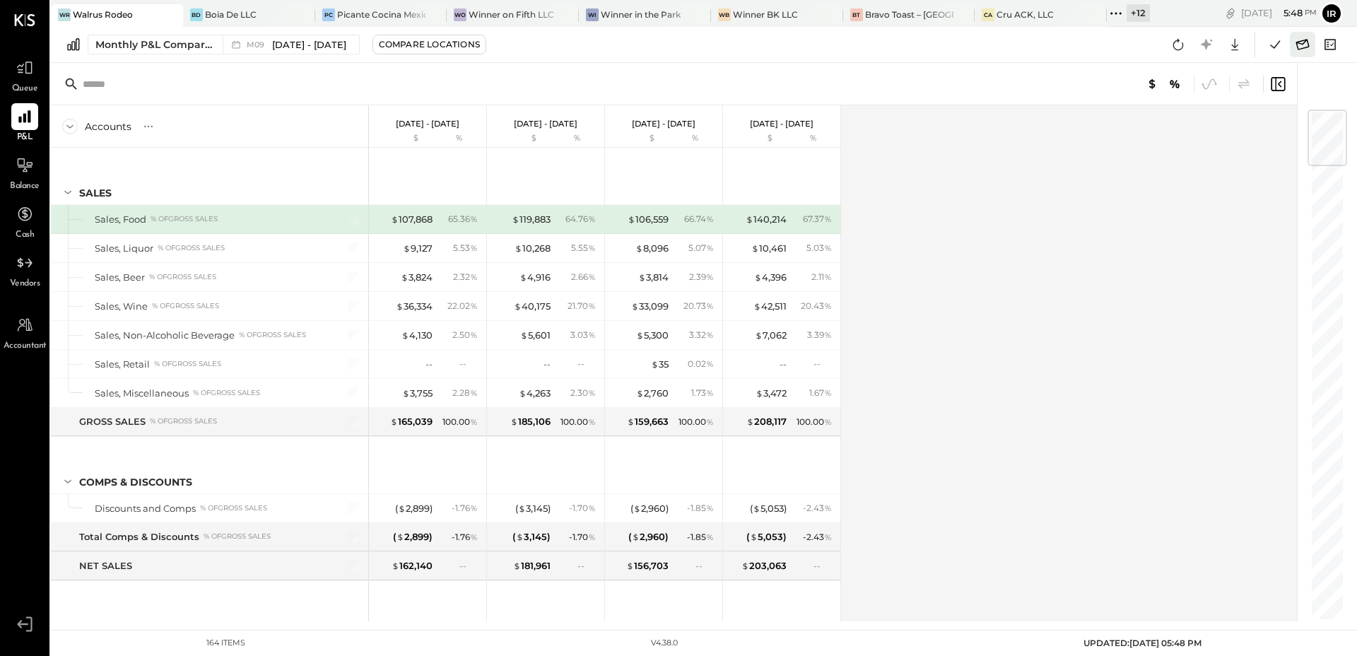
click at [1300, 46] on icon at bounding box center [1303, 44] width 18 height 18
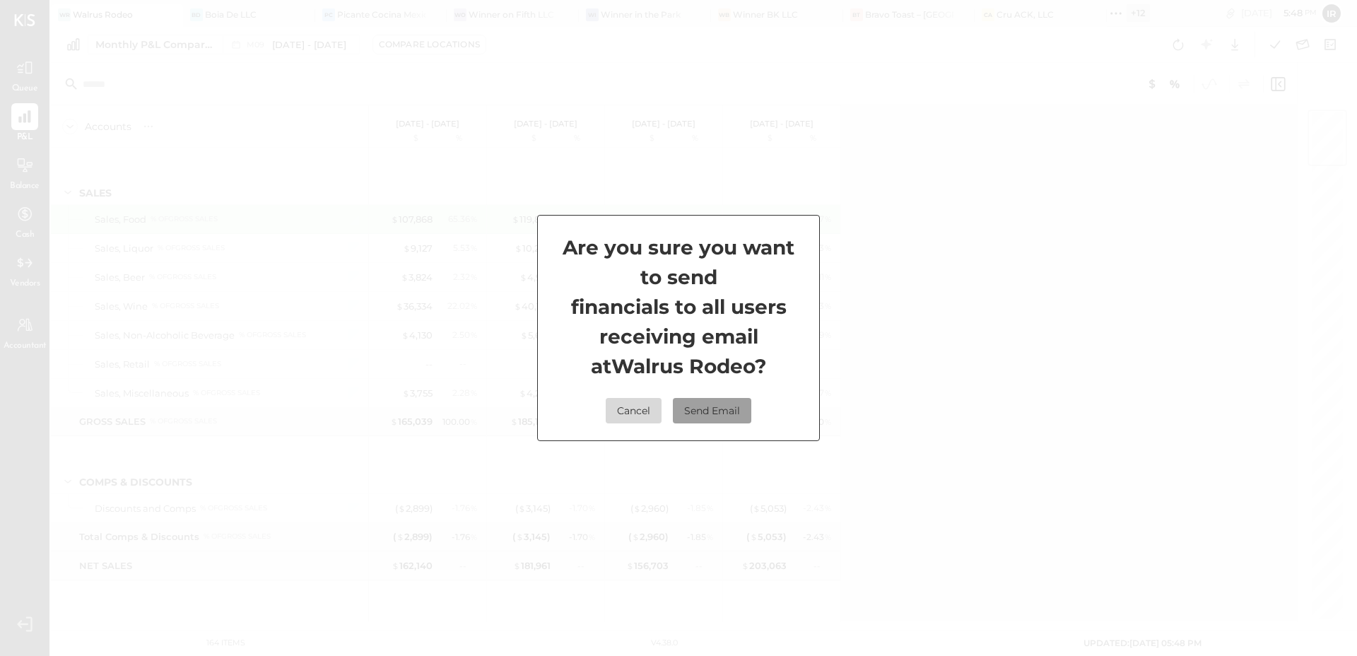
click at [723, 414] on button "Send Email" at bounding box center [712, 410] width 78 height 25
